Goal: Task Accomplishment & Management: Manage account settings

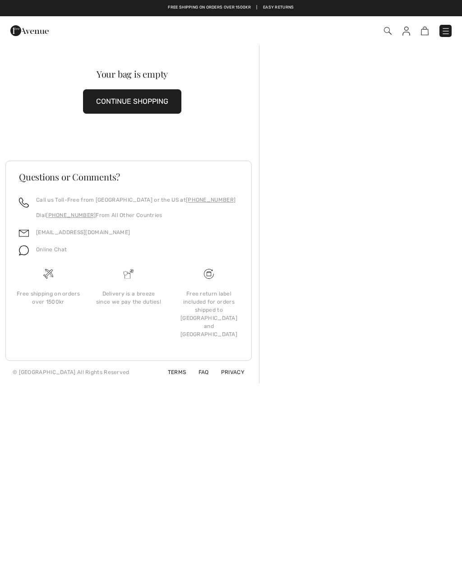
click at [407, 28] on img at bounding box center [407, 31] width 8 height 9
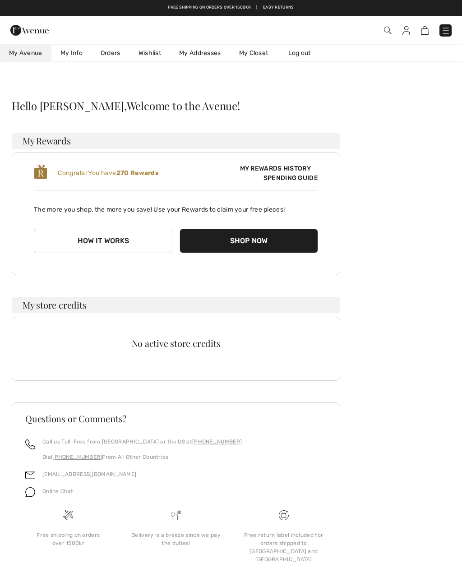
click at [148, 57] on link "Wishlist" at bounding box center [150, 53] width 41 height 17
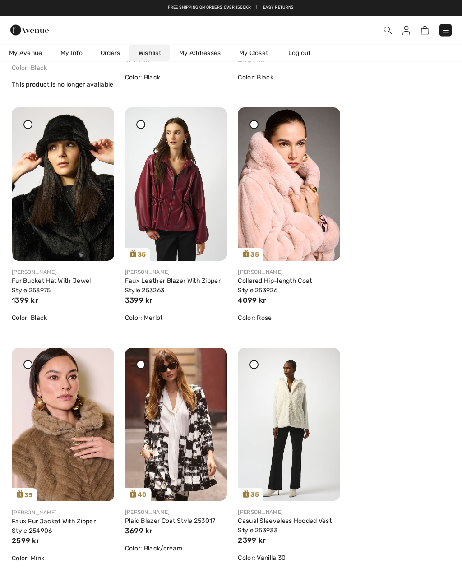
scroll to position [1757, 0]
click at [323, 127] on img at bounding box center [289, 183] width 102 height 153
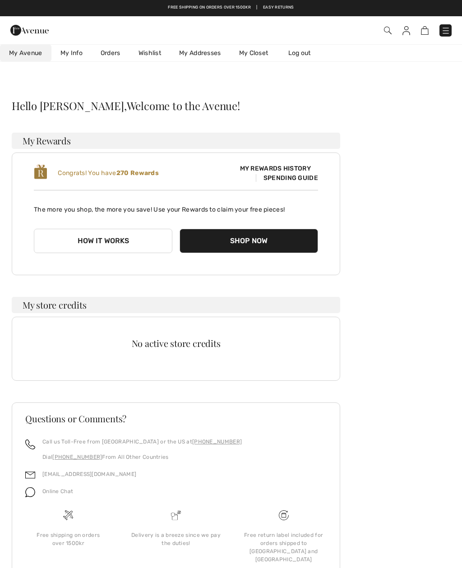
click at [157, 57] on link "Wishlist" at bounding box center [150, 53] width 41 height 17
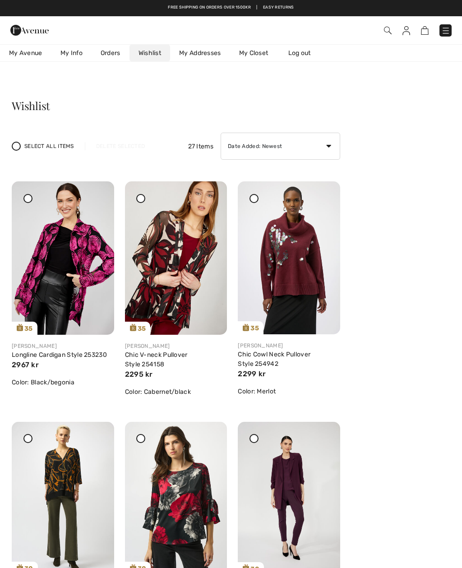
click at [153, 60] on link "Wishlist" at bounding box center [150, 53] width 41 height 17
click at [409, 32] on img at bounding box center [407, 30] width 8 height 9
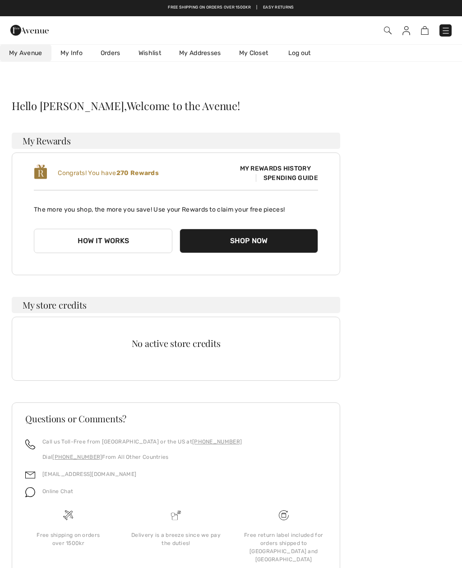
click at [151, 58] on link "Wishlist" at bounding box center [150, 53] width 41 height 17
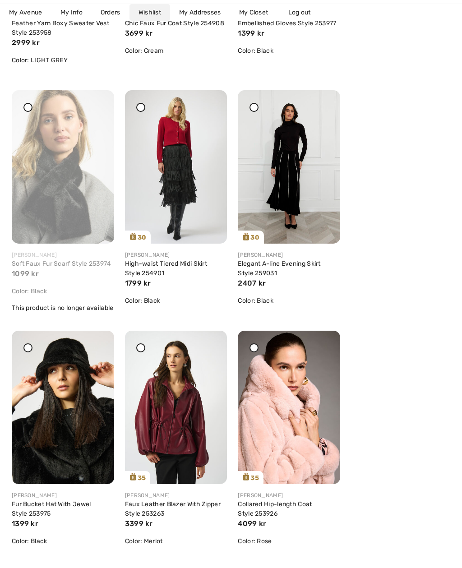
scroll to position [1583, 0]
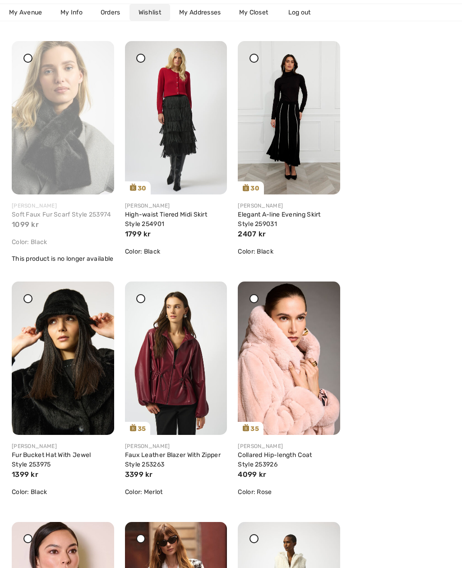
click at [324, 291] on icon at bounding box center [322, 288] width 5 height 6
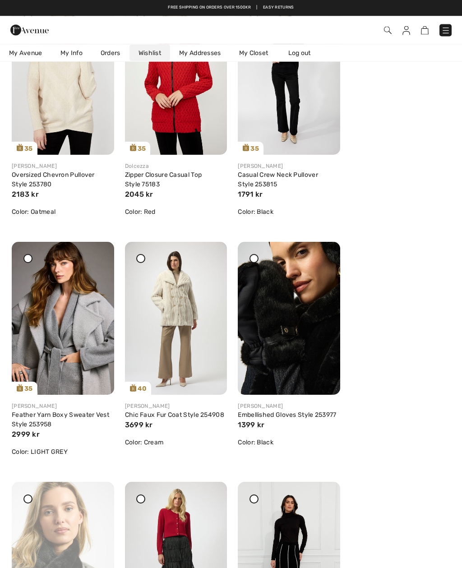
scroll to position [1142, 0]
click at [213, 254] on div at bounding box center [209, 248] width 13 height 13
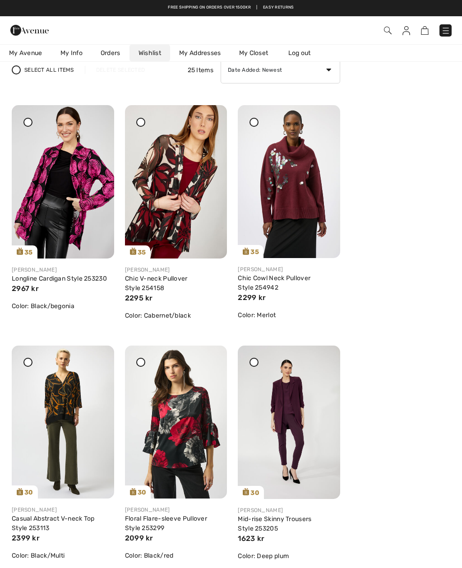
scroll to position [76, 0]
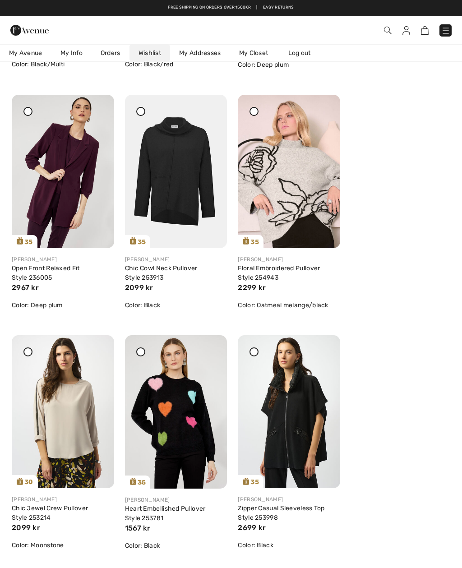
scroll to position [570, 0]
